Goal: Information Seeking & Learning: Stay updated

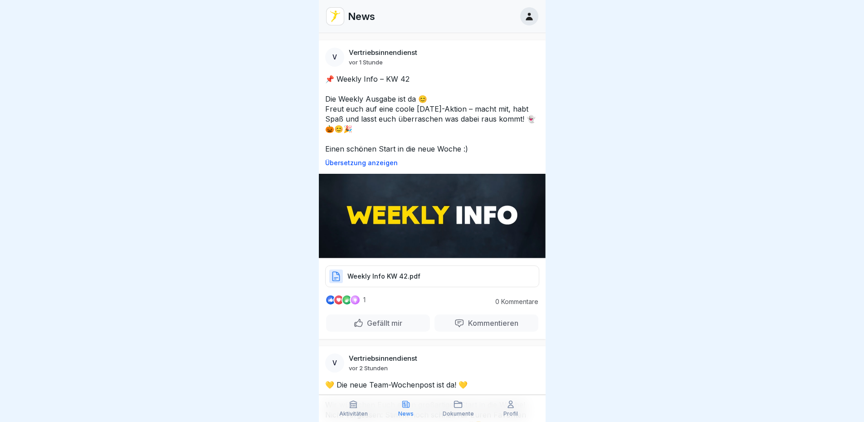
click at [396, 227] on img at bounding box center [432, 216] width 227 height 84
click at [417, 272] on div "Weekly Info KW 42.pdf" at bounding box center [432, 276] width 214 height 22
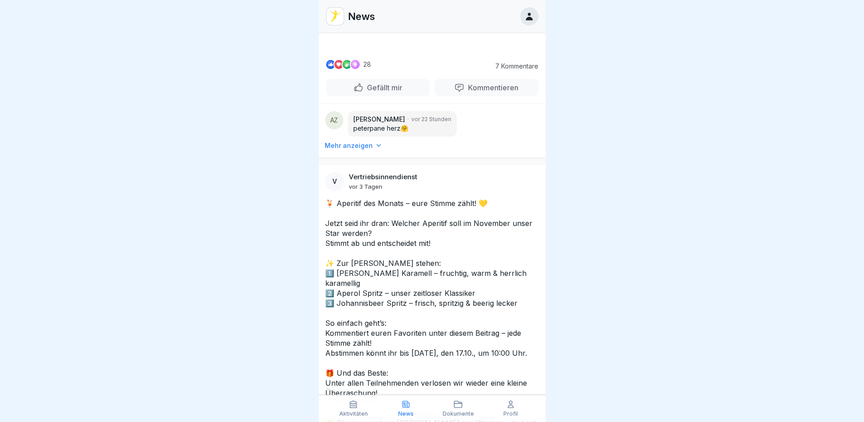
scroll to position [998, 0]
click at [501, 50] on video at bounding box center [432, 16] width 136 height 68
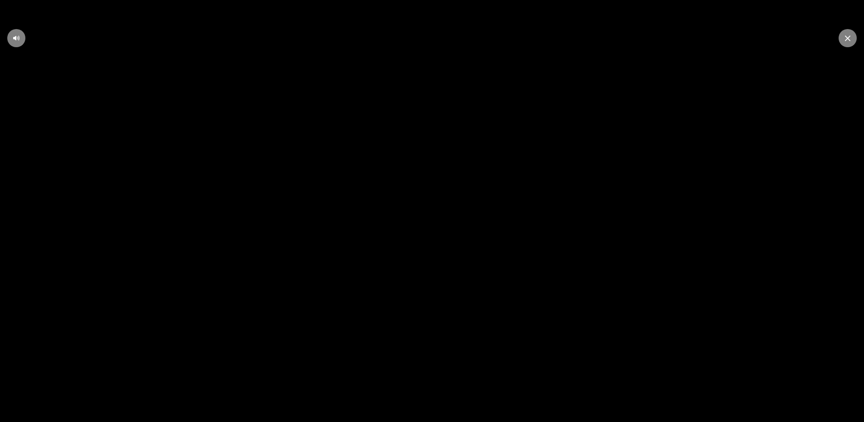
click at [12, 39] on div at bounding box center [16, 38] width 18 height 18
click at [585, 266] on video at bounding box center [432, 211] width 864 height 422
click at [408, 259] on video at bounding box center [432, 211] width 864 height 422
click at [853, 39] on div at bounding box center [848, 38] width 18 height 18
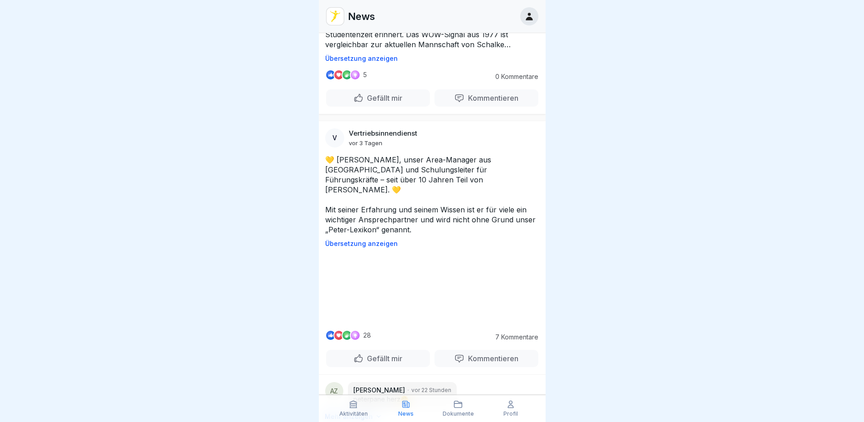
scroll to position [908, 0]
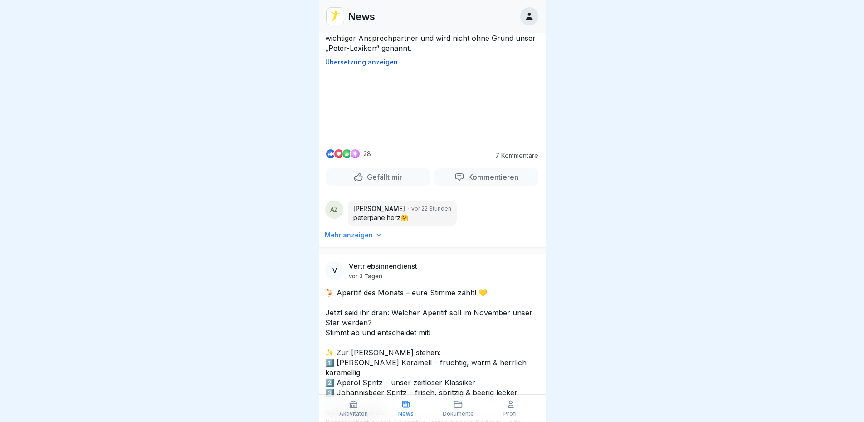
click at [419, 141] on video at bounding box center [432, 107] width 136 height 68
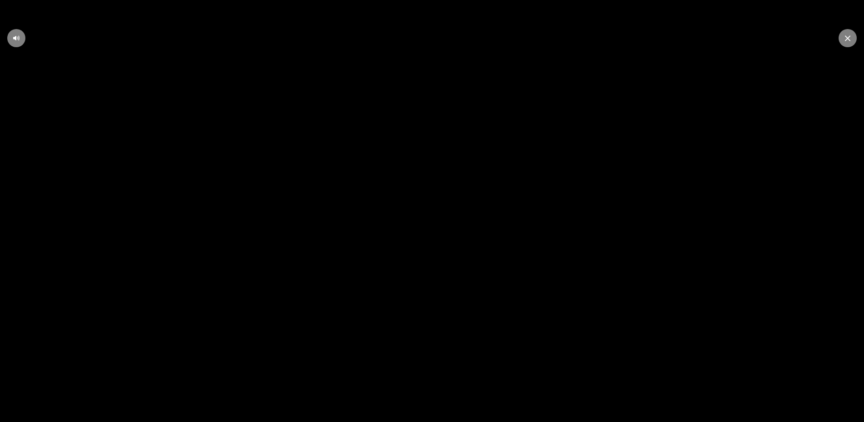
click at [847, 40] on icon at bounding box center [847, 38] width 5 height 6
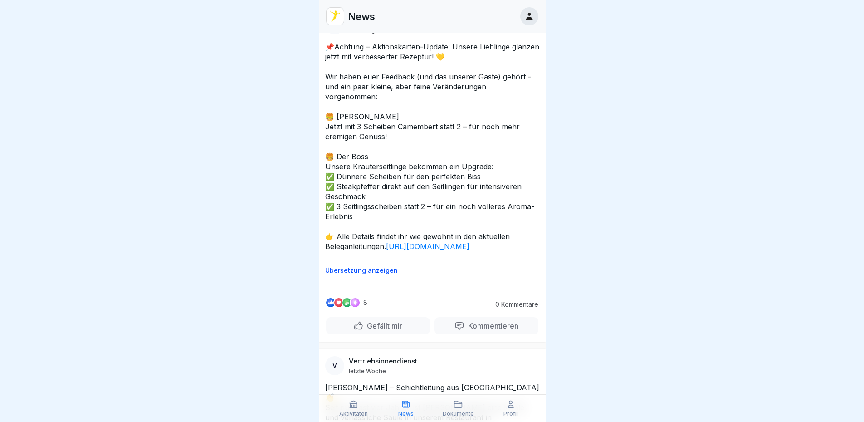
scroll to position [2178, 0]
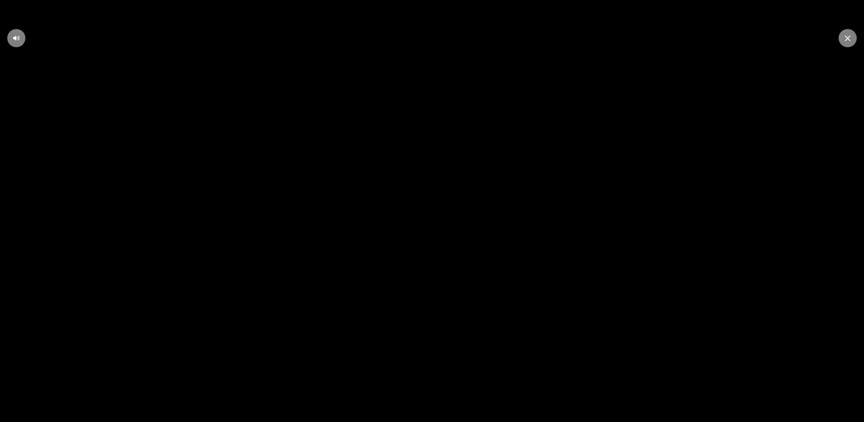
click at [845, 38] on icon at bounding box center [847, 38] width 5 height 6
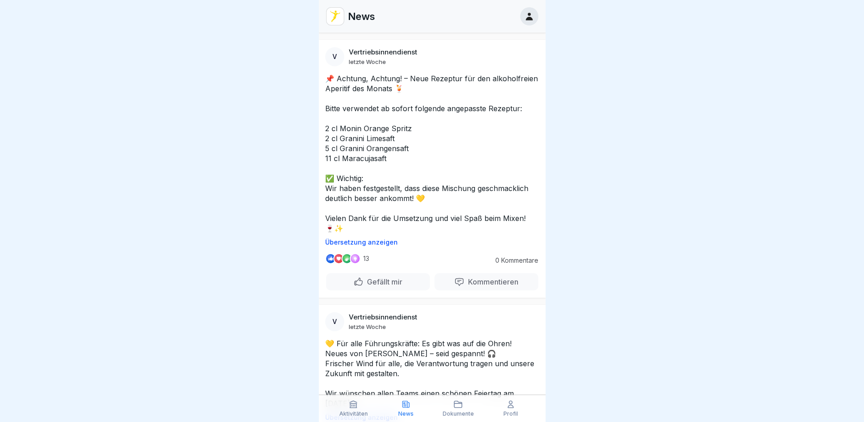
scroll to position [5450, 0]
